Goal: Task Accomplishment & Management: Manage account settings

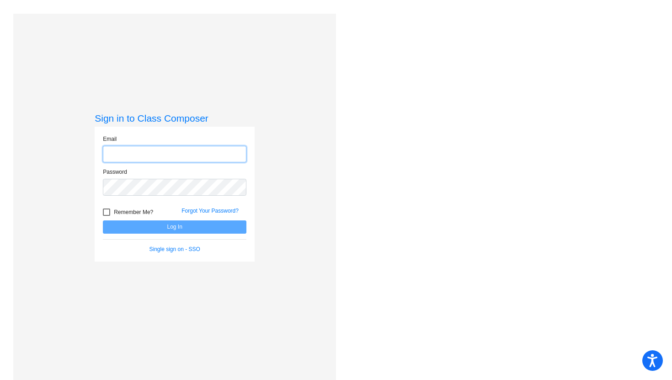
type input "[EMAIL_ADDRESS][PERSON_NAME][DOMAIN_NAME]"
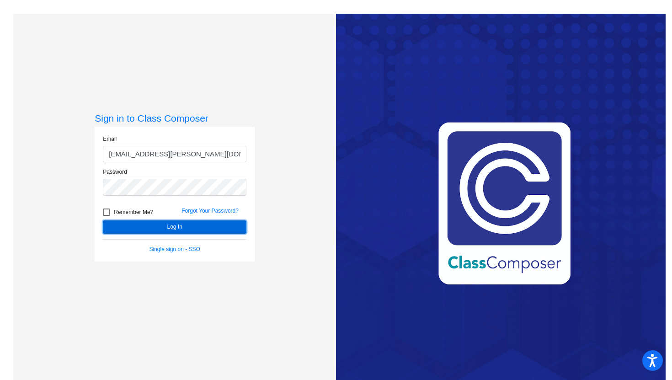
click at [135, 227] on button "Log In" at bounding box center [174, 226] width 143 height 13
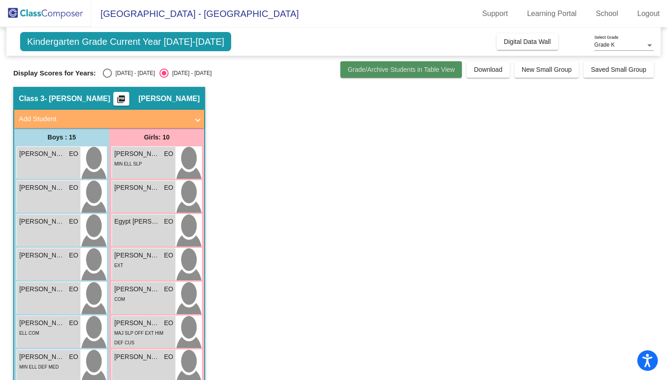
click at [427, 67] on span "Grade/Archive Students in Table View" at bounding box center [401, 69] width 107 height 7
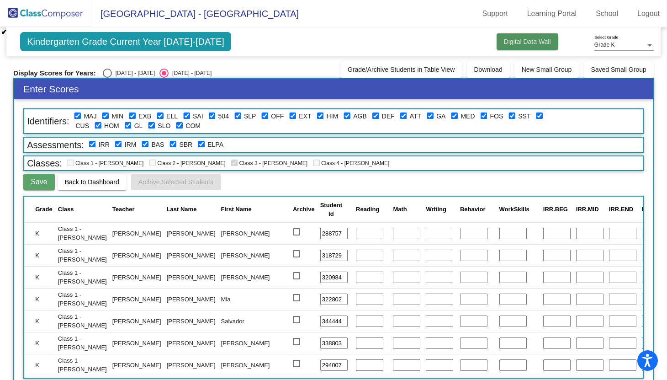
click at [530, 41] on span "Digital Data Wall" at bounding box center [527, 41] width 47 height 7
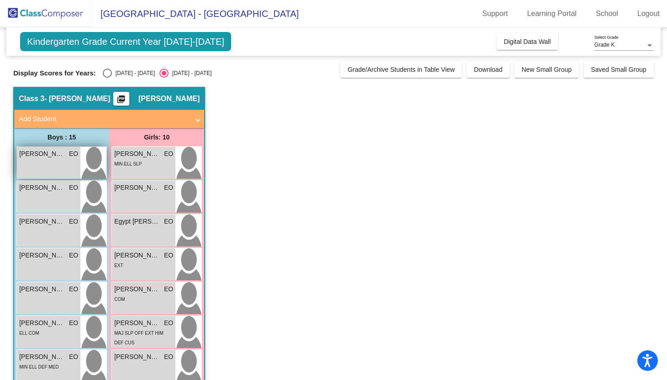
click at [54, 158] on span "[PERSON_NAME]" at bounding box center [42, 154] width 46 height 10
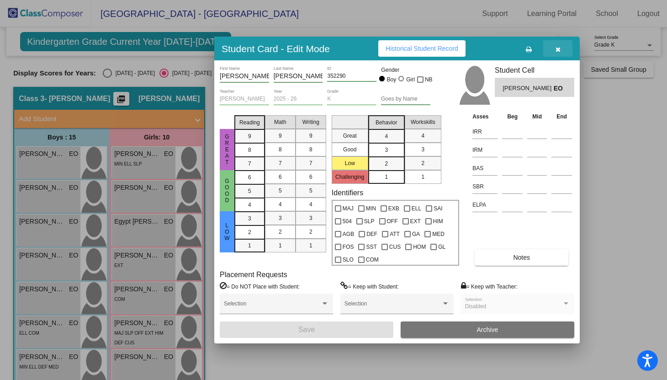
click at [559, 49] on icon "button" at bounding box center [558, 49] width 5 height 6
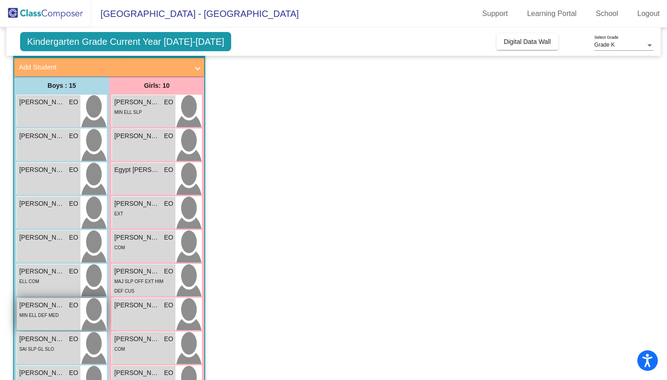
scroll to position [51, 0]
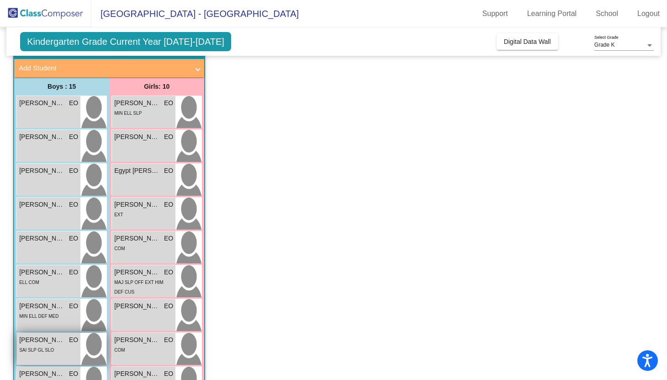
click at [74, 344] on span "EO" at bounding box center [73, 340] width 9 height 10
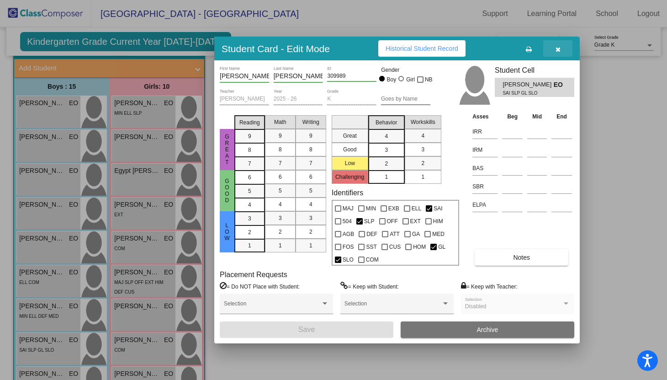
click at [559, 46] on icon "button" at bounding box center [558, 49] width 5 height 6
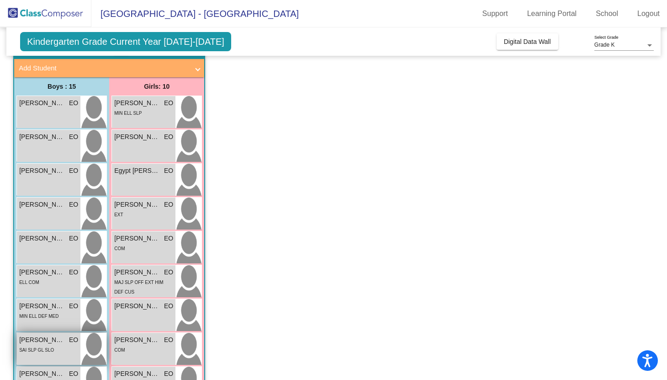
click at [93, 341] on img at bounding box center [93, 349] width 26 height 32
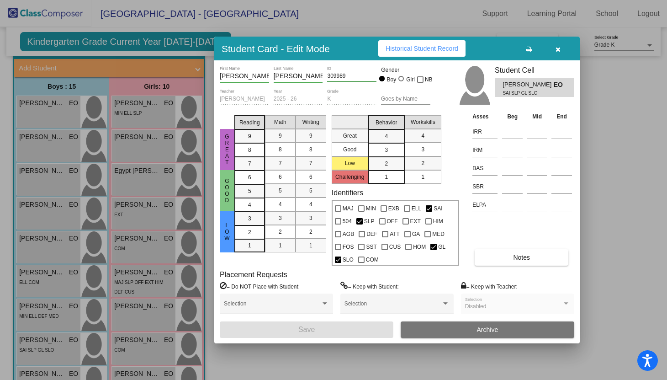
click at [255, 357] on div at bounding box center [333, 190] width 667 height 380
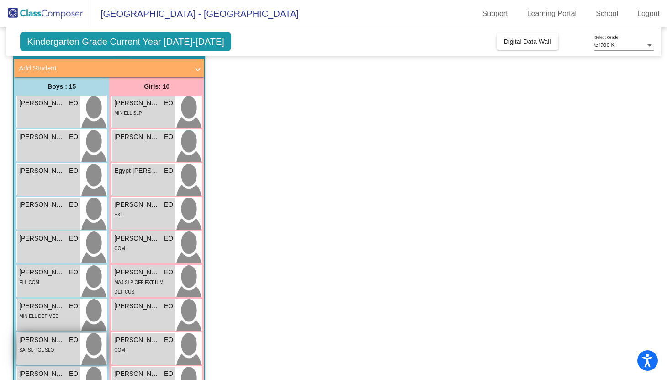
click at [102, 341] on img at bounding box center [93, 349] width 26 height 32
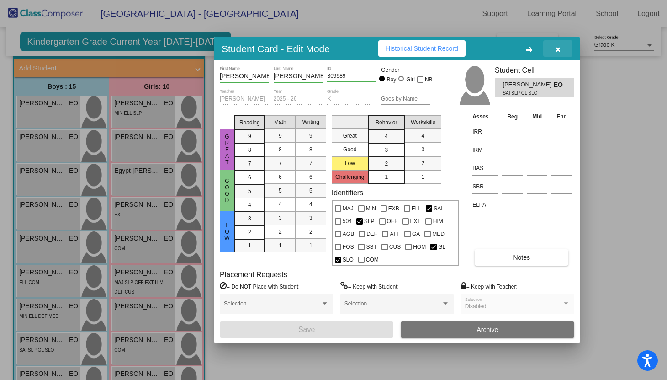
click at [558, 49] on icon "button" at bounding box center [558, 49] width 5 height 6
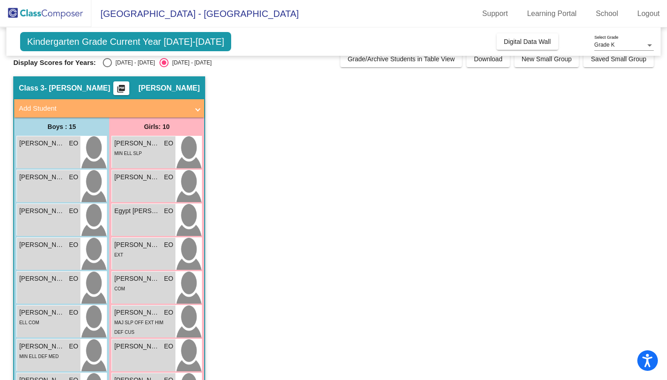
scroll to position [14, 0]
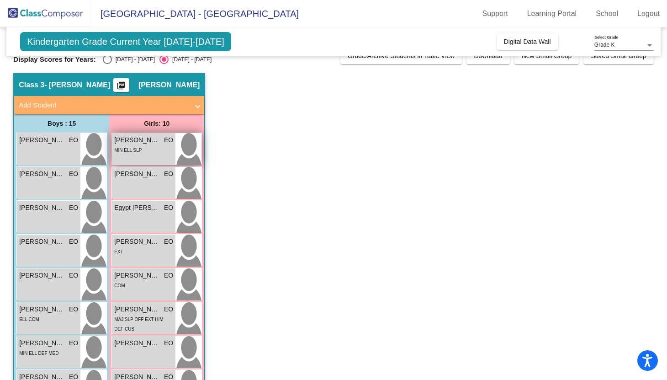
click at [163, 150] on div "MIN ELL SLP" at bounding box center [143, 150] width 59 height 10
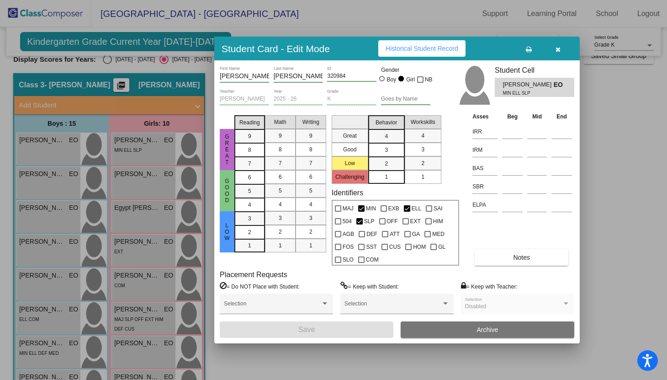
click at [558, 49] on icon "button" at bounding box center [558, 49] width 5 height 6
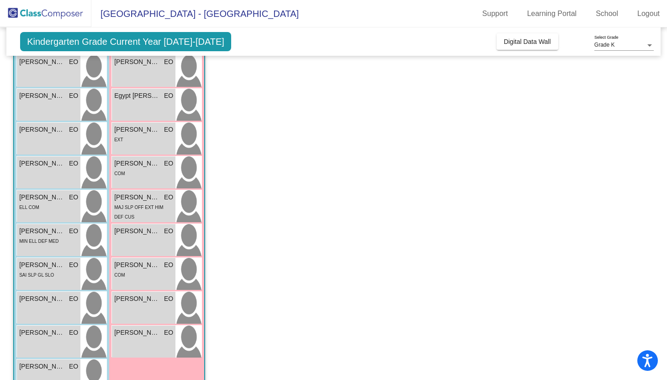
scroll to position [116, 0]
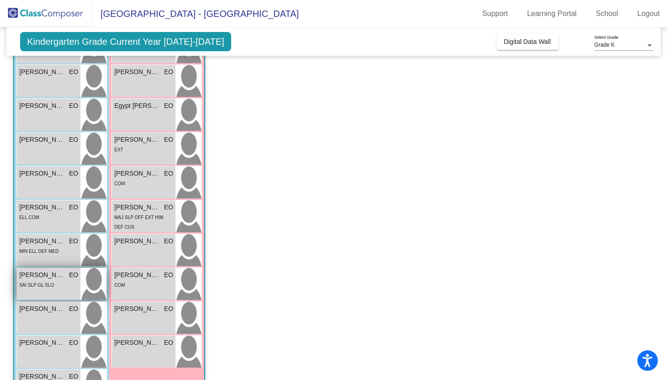
click at [49, 276] on span "[PERSON_NAME]" at bounding box center [42, 275] width 46 height 10
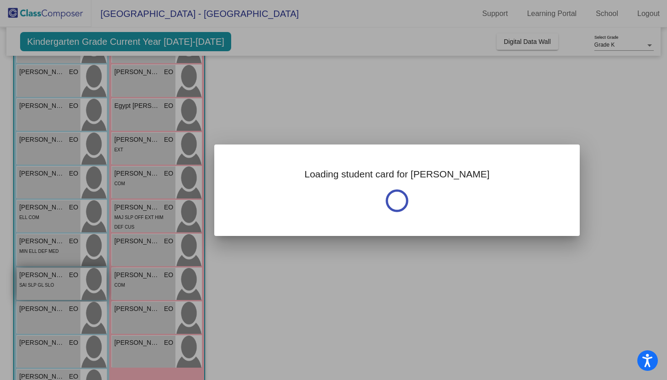
click at [49, 276] on div at bounding box center [333, 190] width 667 height 380
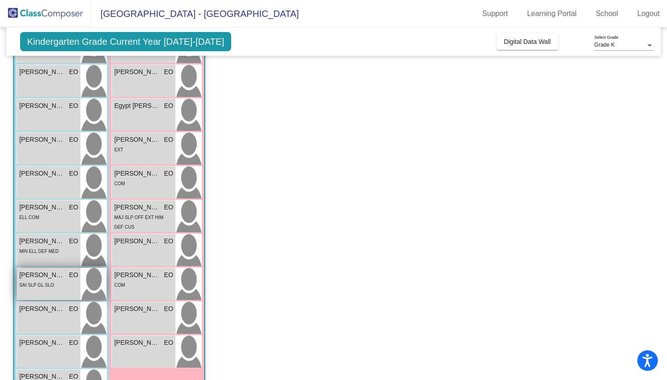
click at [95, 279] on img at bounding box center [93, 284] width 26 height 32
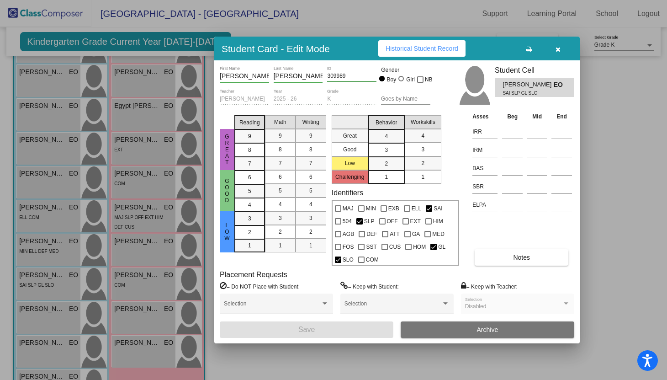
click at [495, 329] on span "Archive" at bounding box center [487, 329] width 21 height 7
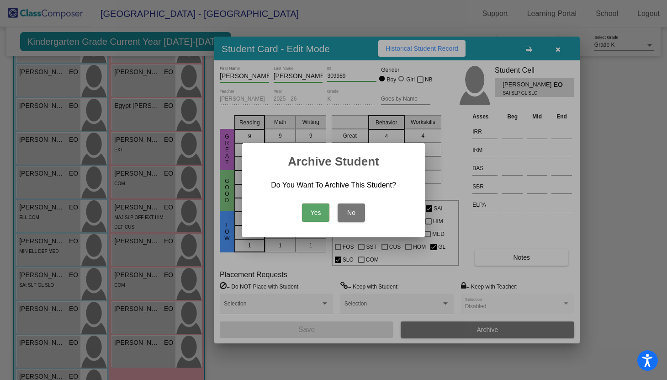
click at [311, 215] on button "Yes" at bounding box center [315, 212] width 27 height 18
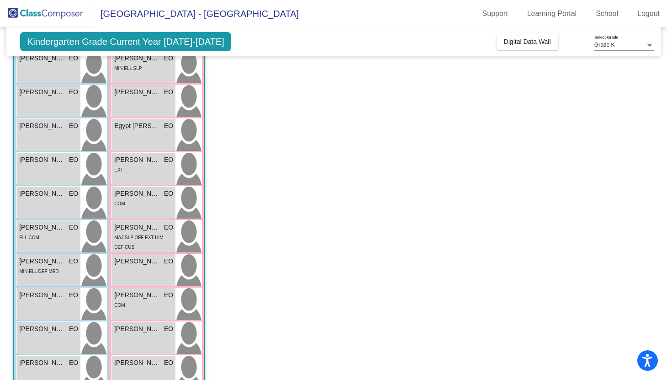
scroll to position [0, 0]
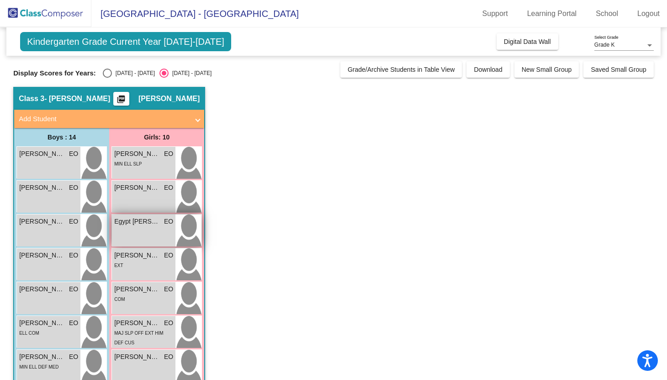
click at [149, 232] on div "Egypt [PERSON_NAME] lock do_not_disturb_alt" at bounding box center [144, 230] width 64 height 32
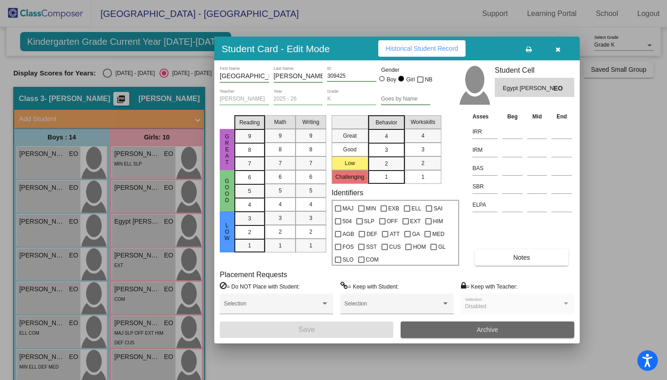
click at [451, 330] on button "Archive" at bounding box center [488, 329] width 174 height 16
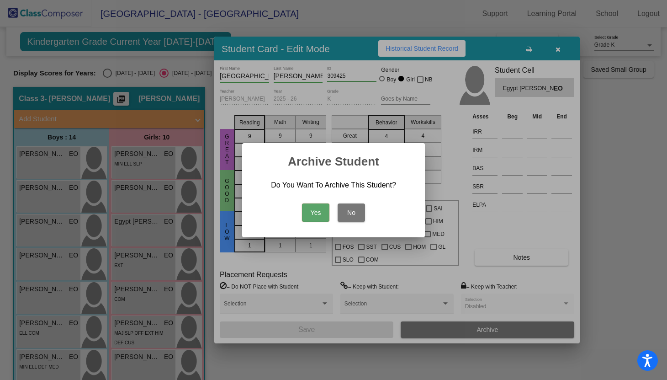
click at [314, 215] on button "Yes" at bounding box center [315, 212] width 27 height 18
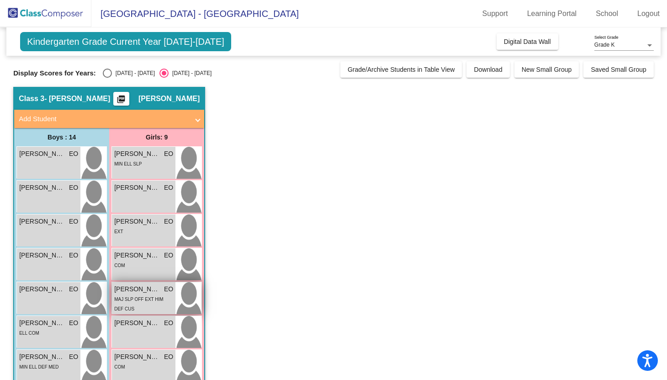
click at [149, 290] on span "[PERSON_NAME]" at bounding box center [137, 289] width 46 height 10
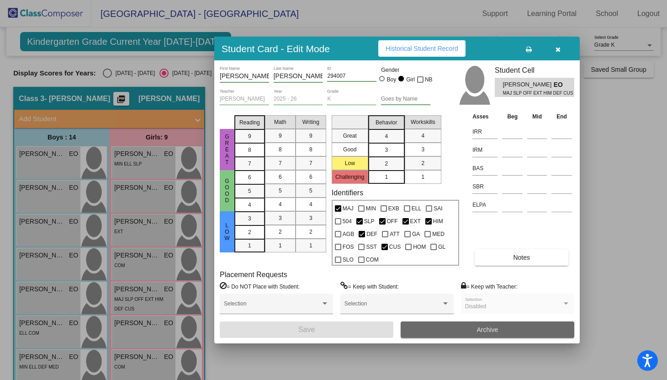
click at [425, 325] on button "Archive" at bounding box center [488, 329] width 174 height 16
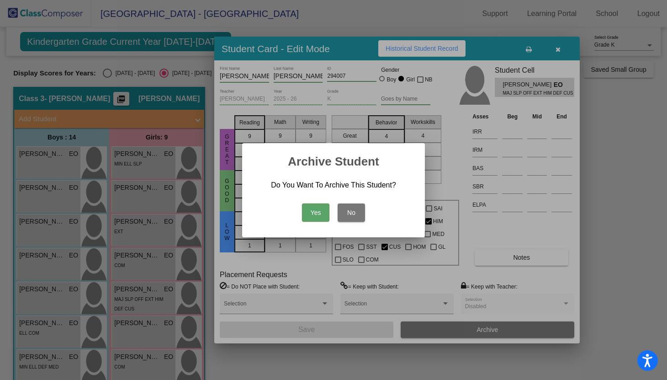
click at [320, 213] on button "Yes" at bounding box center [315, 212] width 27 height 18
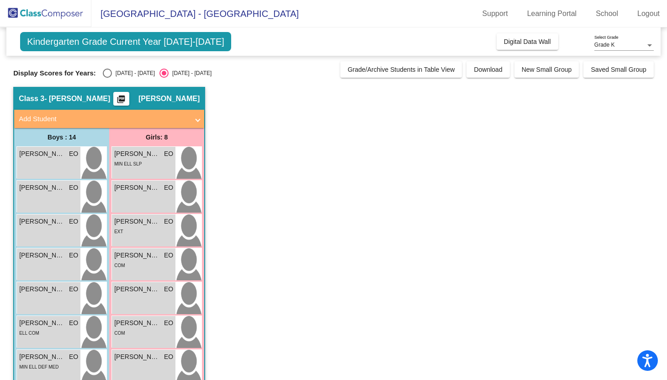
click at [277, 296] on app-classroom "Class 3 - [PERSON_NAME] picture_as_pdf [PERSON_NAME] Add Student First Name Las…" at bounding box center [333, 360] width 641 height 547
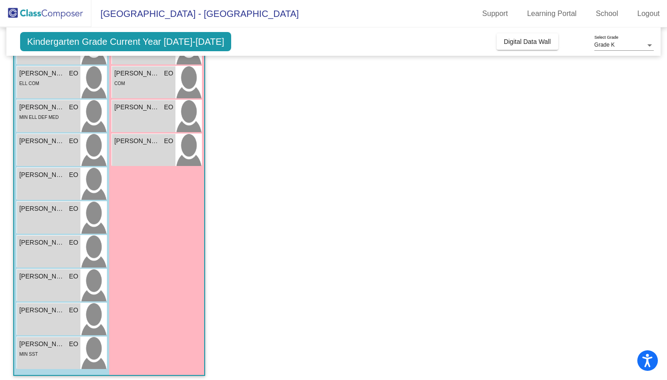
scroll to position [254, 0]
